Goal: Transaction & Acquisition: Download file/media

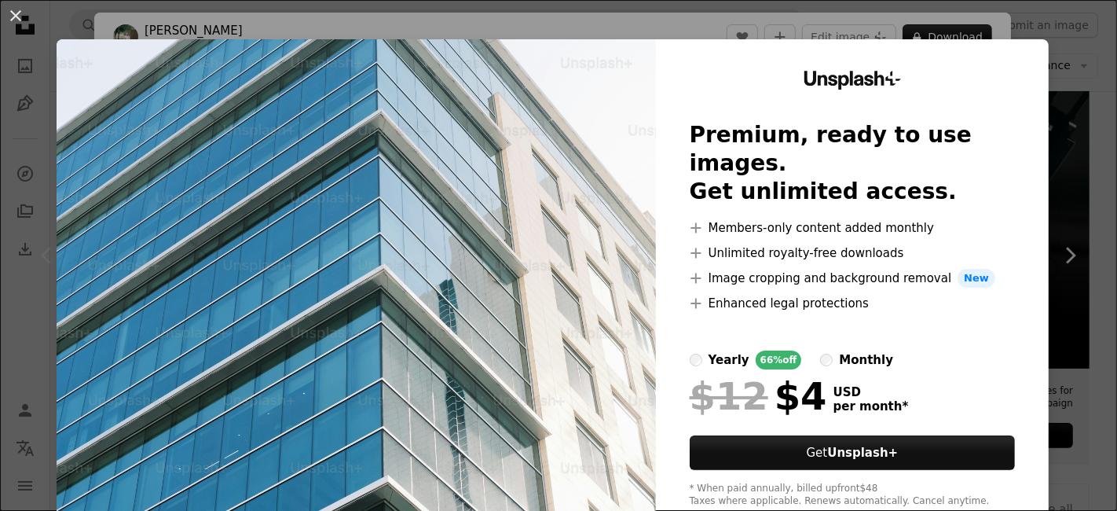
scroll to position [68, 0]
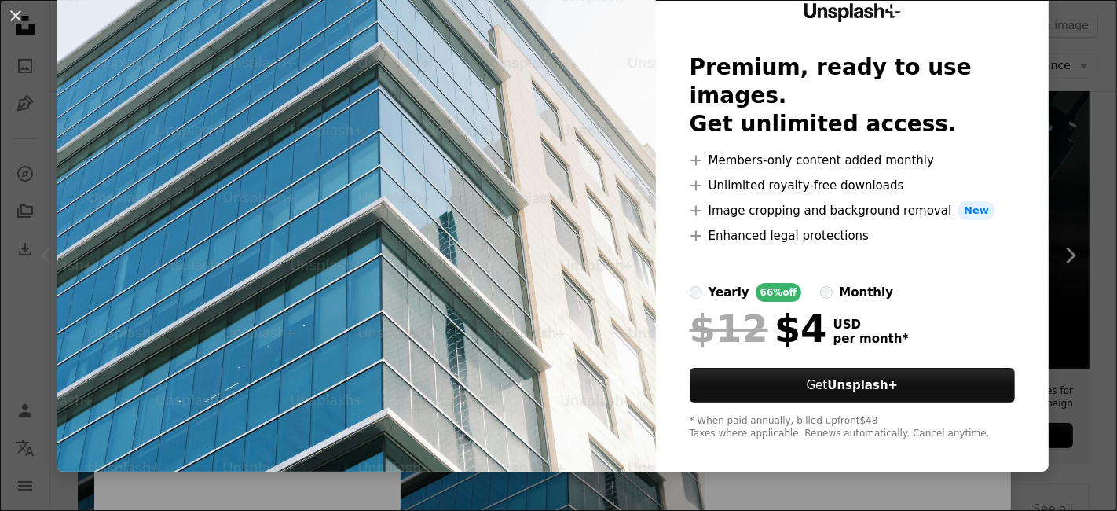
click at [1063, 253] on div "An X shape Unsplash+ Premium, ready to use images. Get unlimited access. A plus…" at bounding box center [558, 255] width 1117 height 511
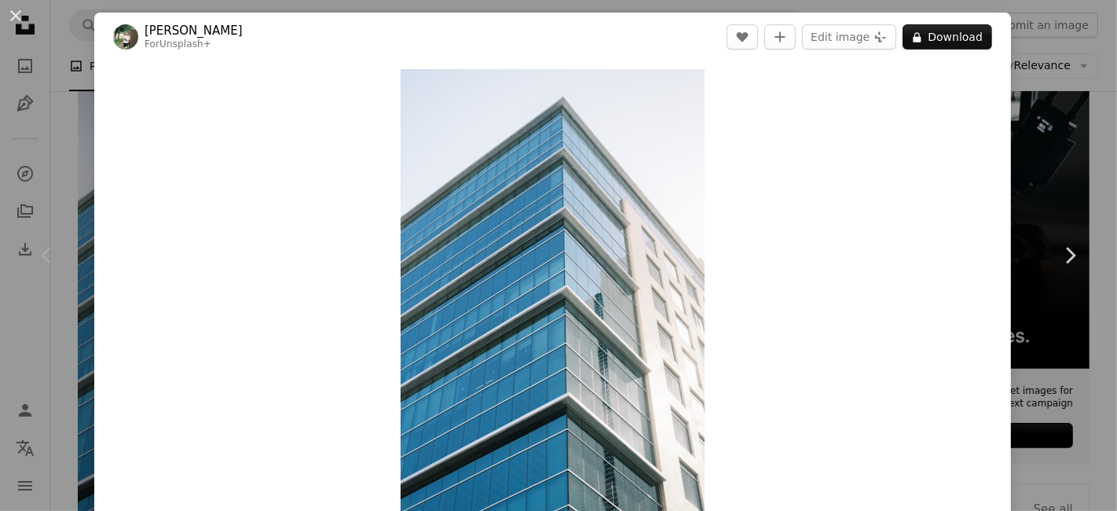
click at [1022, 71] on div "An X shape Chevron left Chevron right [PERSON_NAME] For Unsplash+ A heart A plu…" at bounding box center [558, 255] width 1117 height 511
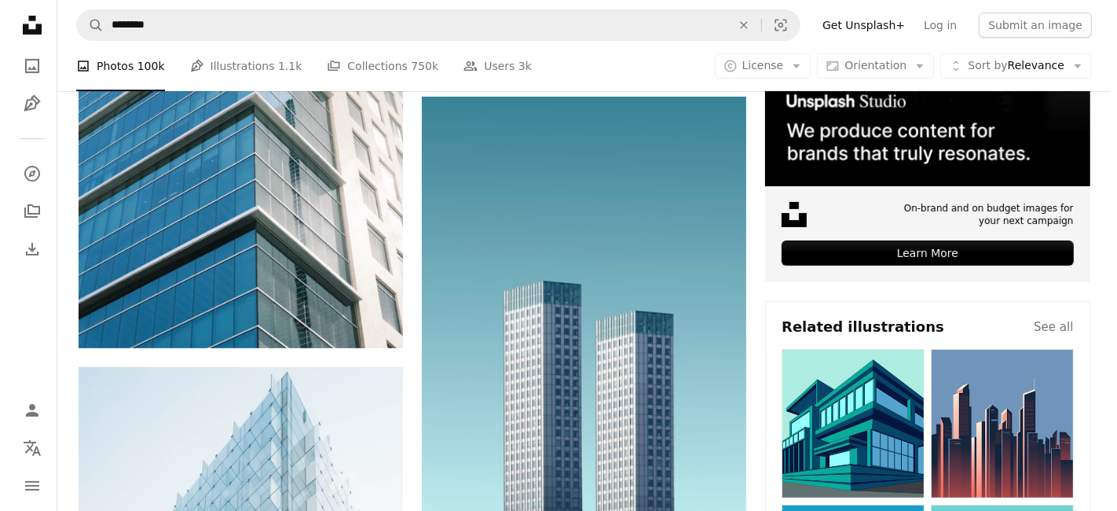
scroll to position [523, 0]
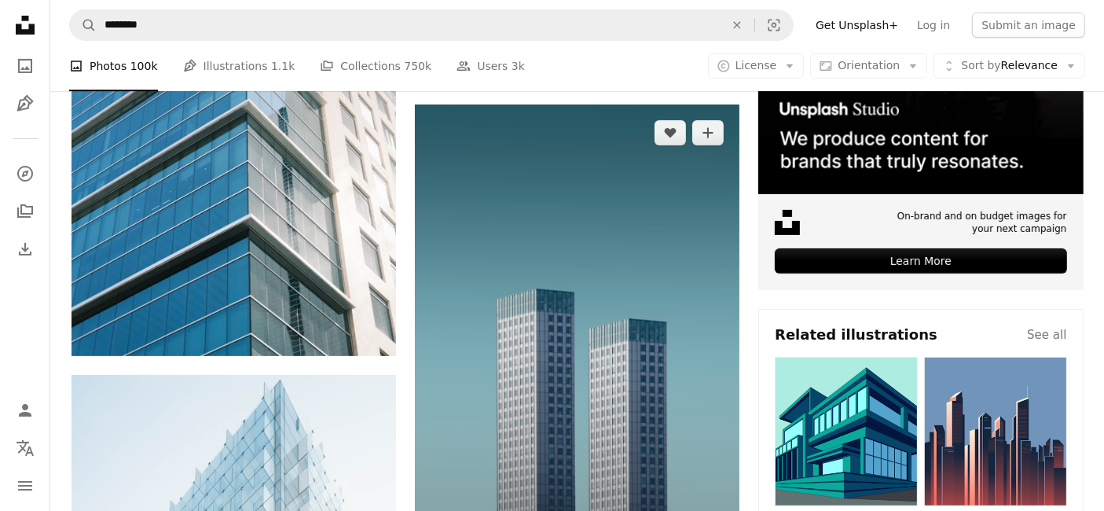
drag, startPoint x: 535, startPoint y: 322, endPoint x: 512, endPoint y: 305, distance: 28.6
click at [512, 305] on img at bounding box center [577, 348] width 325 height 487
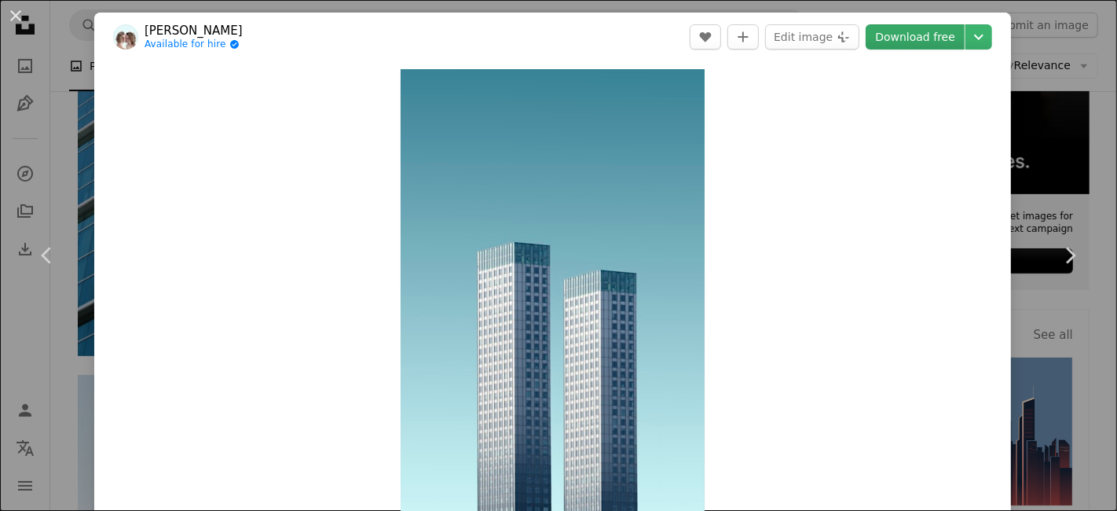
click at [893, 39] on link "Download free" at bounding box center [915, 36] width 99 height 25
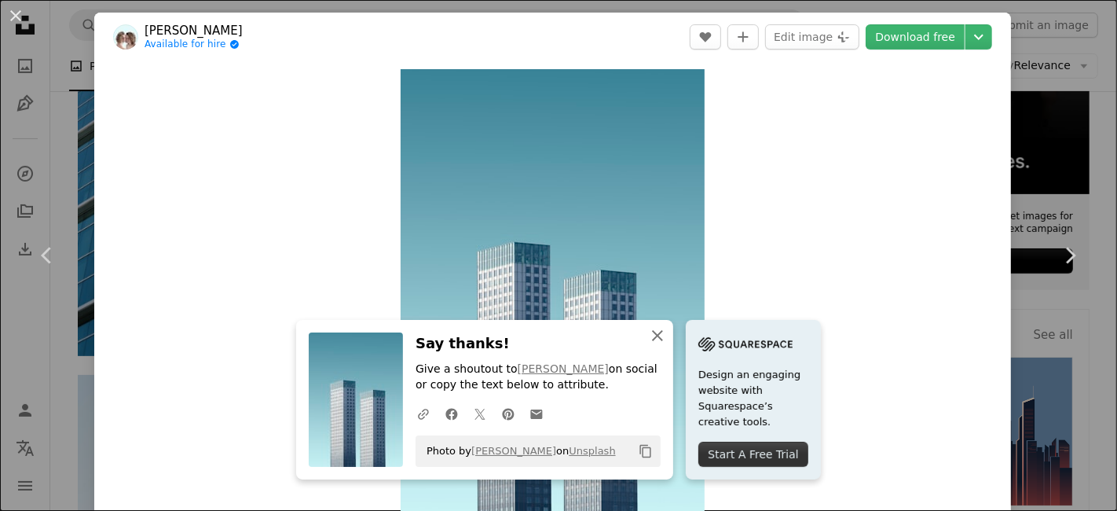
click at [660, 338] on button "An X shape Close" at bounding box center [657, 335] width 31 height 31
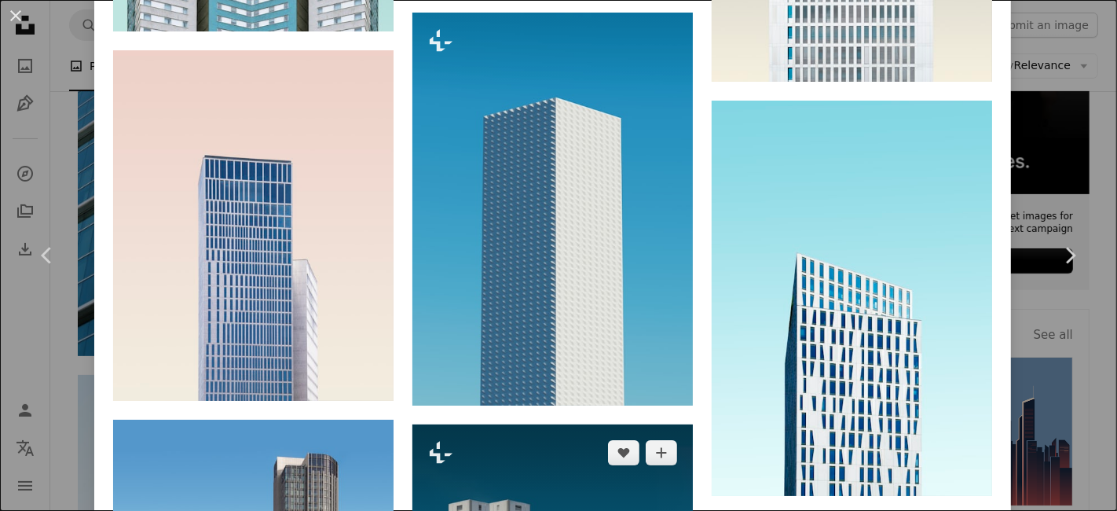
scroll to position [1572, 0]
